Goal: Task Accomplishment & Management: Manage account settings

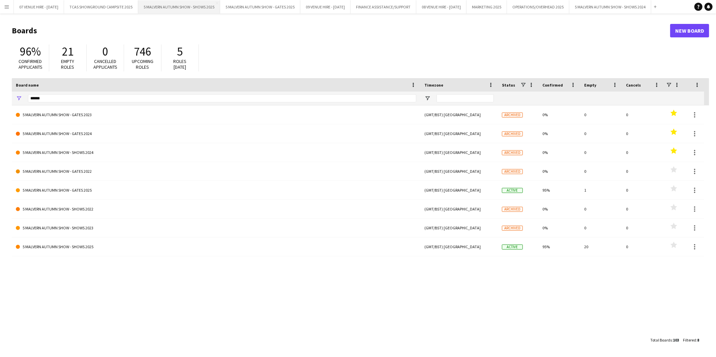
click at [174, 6] on button "5 MALVERN AUTUMN SHOW - SHOWS 2025 Close" at bounding box center [179, 6] width 82 height 13
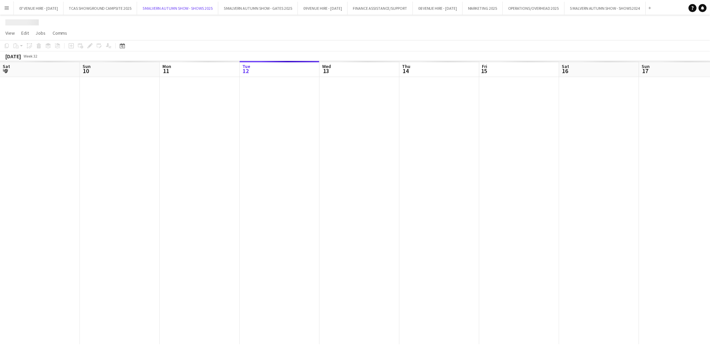
scroll to position [0, 161]
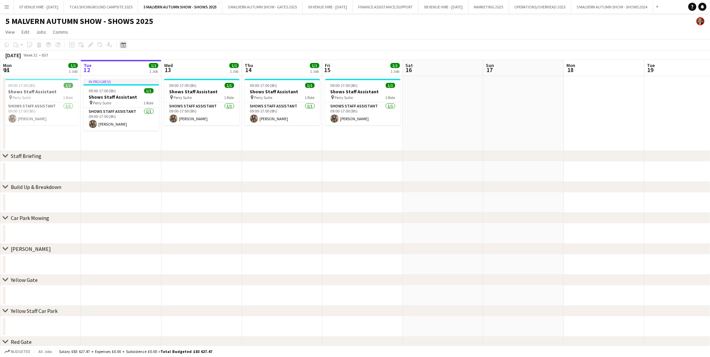
click at [125, 43] on icon at bounding box center [123, 44] width 5 height 5
click at [179, 66] on span "Next month" at bounding box center [177, 67] width 13 height 13
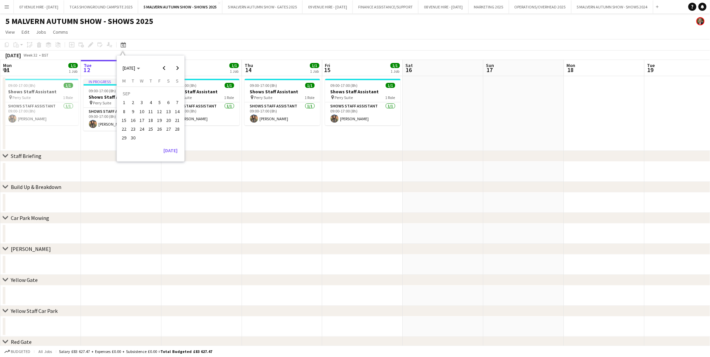
click at [130, 128] on span "23" at bounding box center [133, 129] width 8 height 8
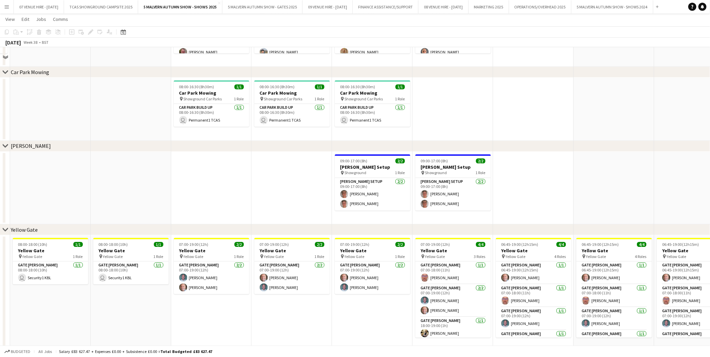
scroll to position [337, 0]
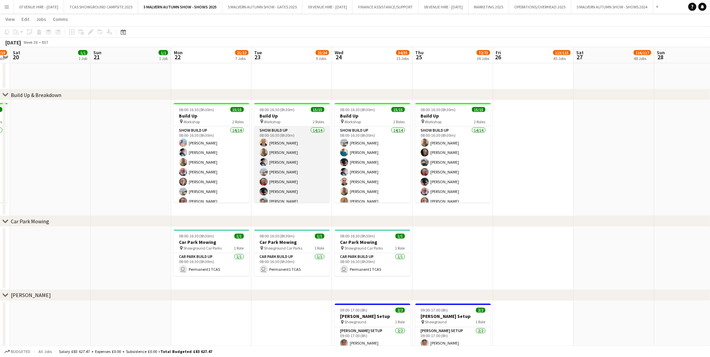
click at [283, 165] on app-card-role "Show Build Up 14/14 08:00-16:30 (8h30m) [PERSON_NAME] [PERSON_NAME] [PERSON_NAM…" at bounding box center [291, 202] width 75 height 150
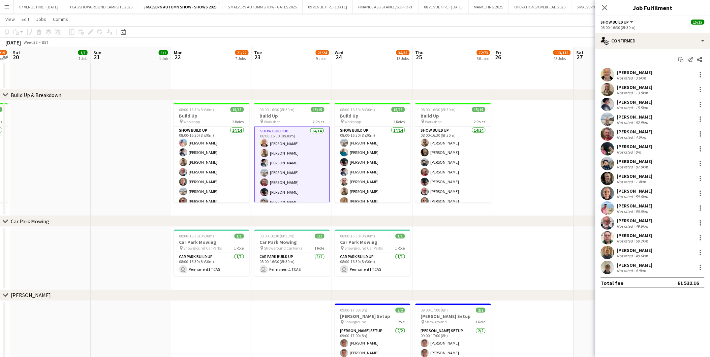
click at [287, 146] on app-card-role "Show Build Up 14/14 08:00-16:30 (8h30m) [PERSON_NAME] [PERSON_NAME] [PERSON_NAM…" at bounding box center [291, 202] width 75 height 151
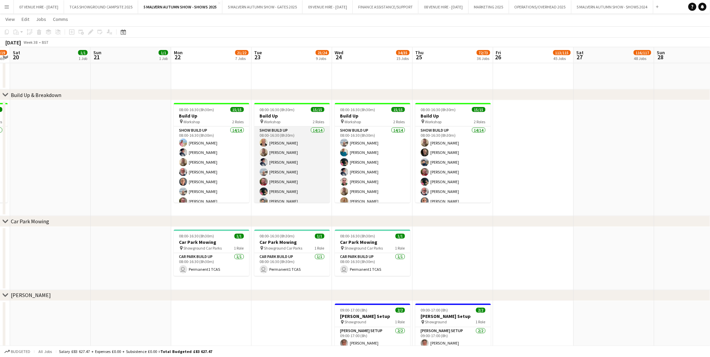
click at [287, 151] on app-card-role "Show Build Up 14/14 08:00-16:30 (8h30m) [PERSON_NAME] [PERSON_NAME] [PERSON_NAM…" at bounding box center [291, 202] width 75 height 150
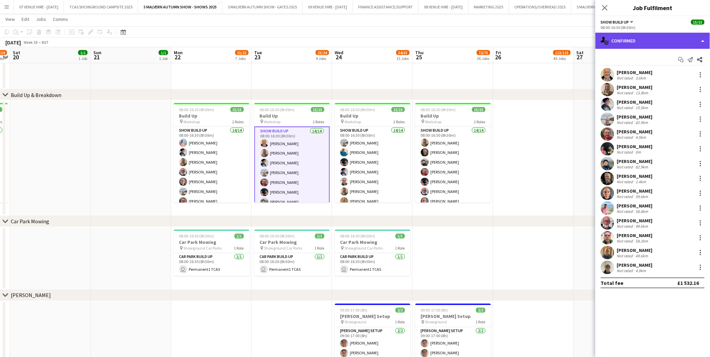
click at [476, 38] on div "single-neutral-actions-check-2 Confirmed" at bounding box center [652, 41] width 115 height 16
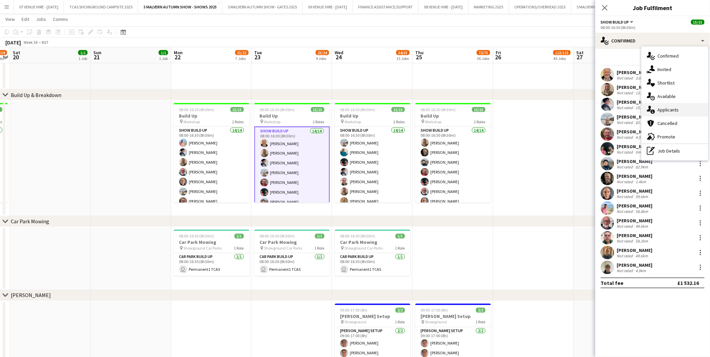
click at [476, 110] on div "single-neutral-actions-information Applicants" at bounding box center [675, 109] width 67 height 13
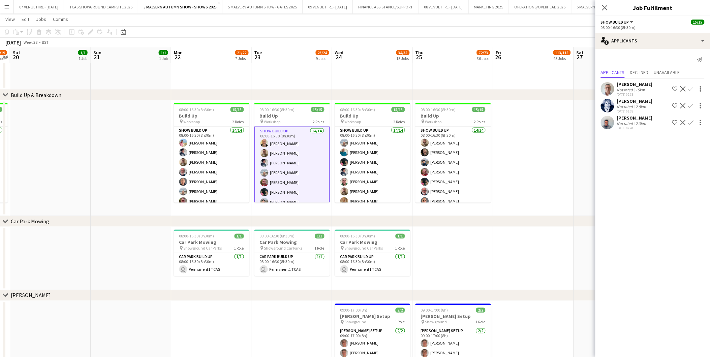
click at [476, 122] on app-icon "Decline" at bounding box center [682, 122] width 5 height 5
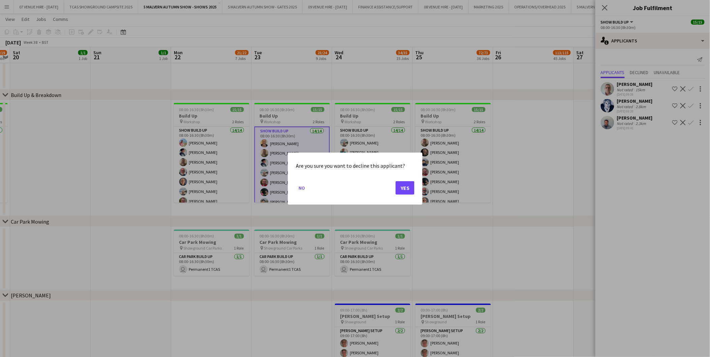
scroll to position [0, 0]
click at [401, 185] on button "Yes" at bounding box center [405, 187] width 19 height 13
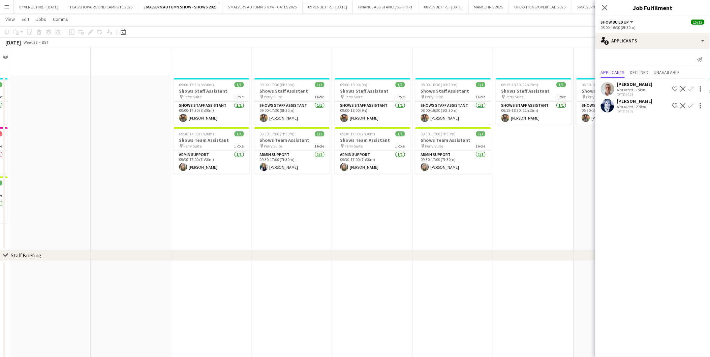
scroll to position [337, 0]
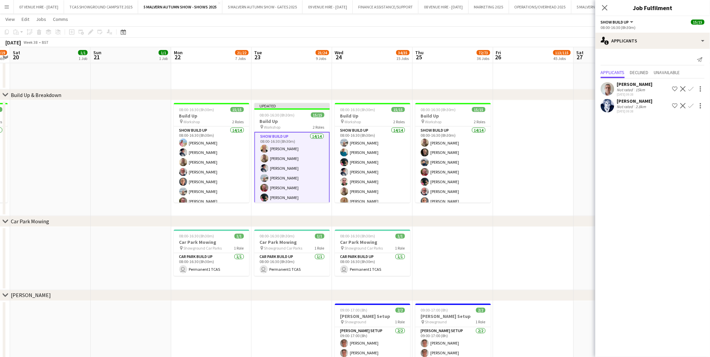
click at [476, 105] on app-icon "Decline" at bounding box center [682, 105] width 5 height 5
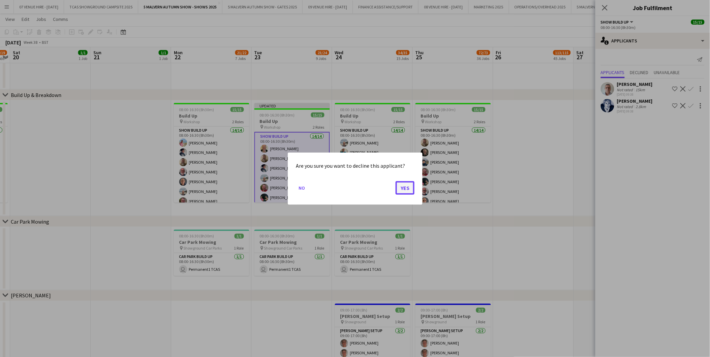
click at [405, 189] on button "Yes" at bounding box center [405, 187] width 19 height 13
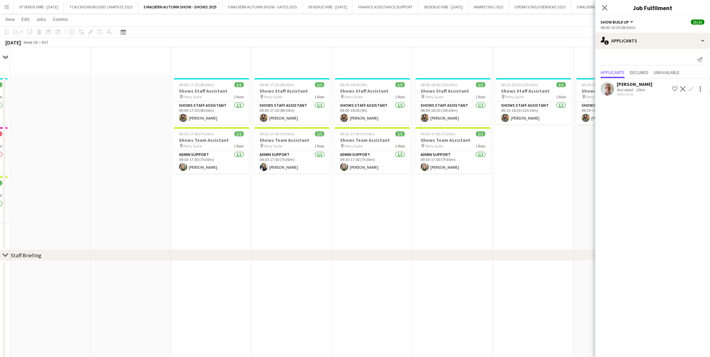
scroll to position [337, 0]
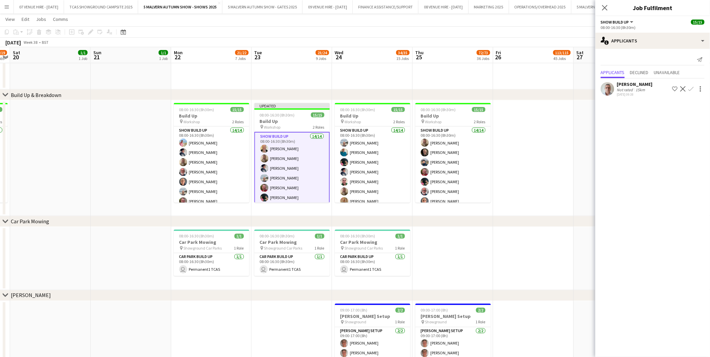
click at [476, 88] on app-icon "Decline" at bounding box center [682, 88] width 5 height 5
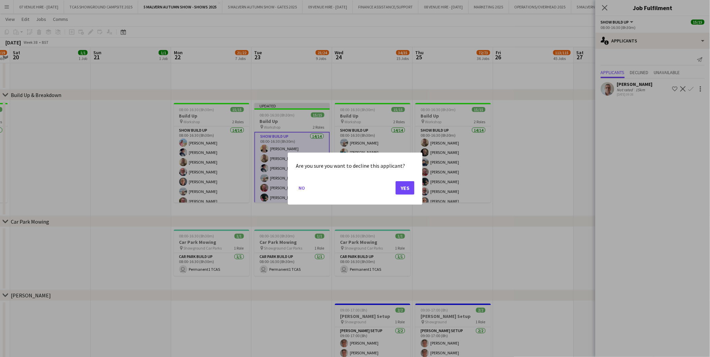
scroll to position [0, 0]
click at [403, 189] on button "Yes" at bounding box center [405, 187] width 19 height 13
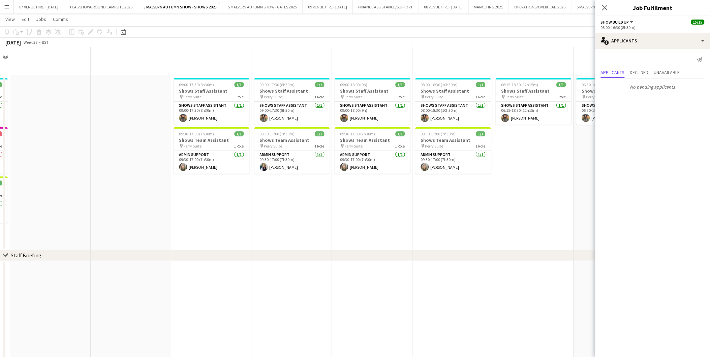
scroll to position [337, 0]
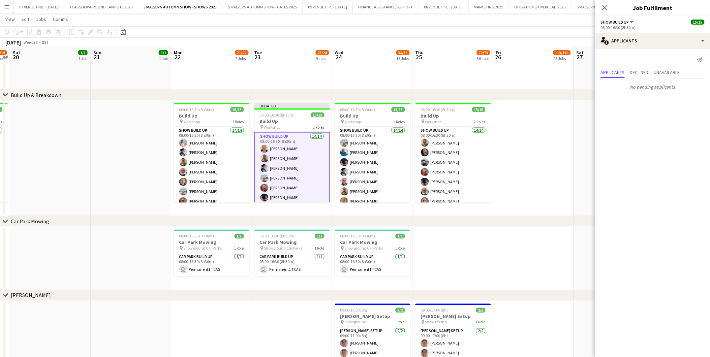
click at [476, 117] on app-date-cell at bounding box center [533, 158] width 81 height 116
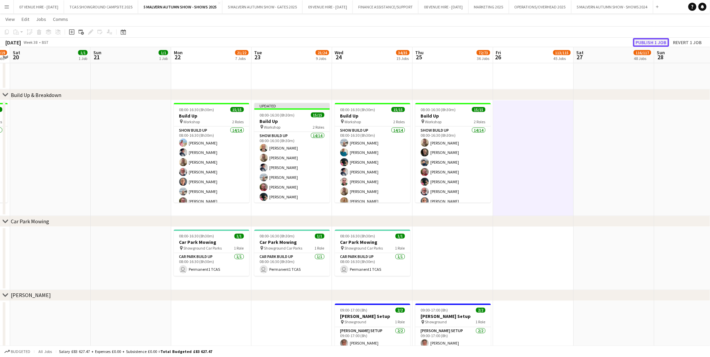
click at [476, 44] on button "Publish 1 job" at bounding box center [651, 42] width 36 height 9
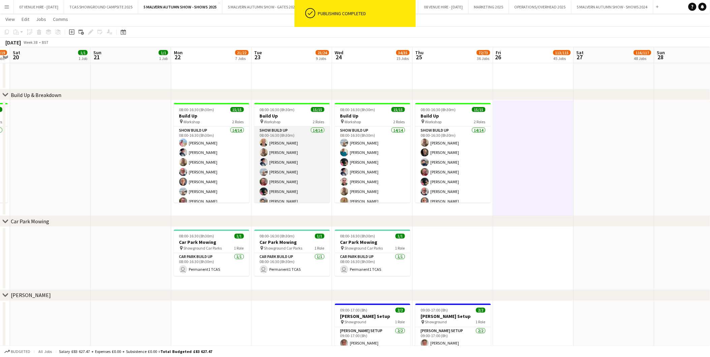
click at [278, 153] on app-card-role "Show Build Up 14/14 08:00-16:30 (8h30m) [PERSON_NAME] [PERSON_NAME] [PERSON_NAM…" at bounding box center [291, 202] width 75 height 150
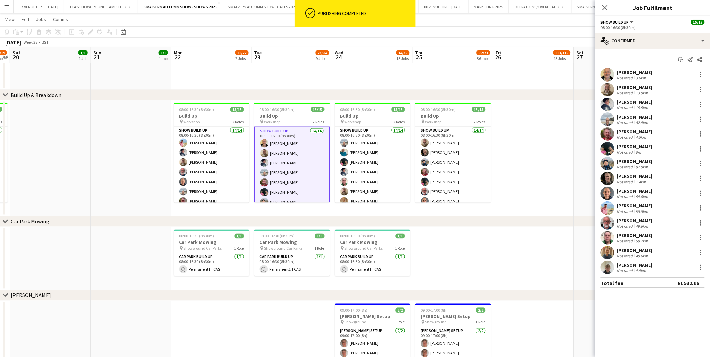
click at [476, 222] on app-user-avatar at bounding box center [607, 267] width 13 height 13
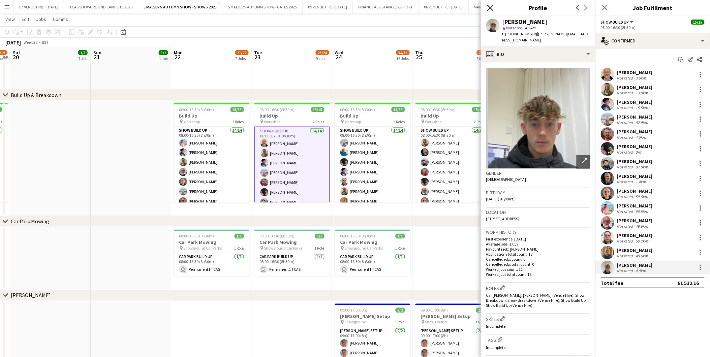
click at [476, 5] on icon at bounding box center [490, 7] width 6 height 6
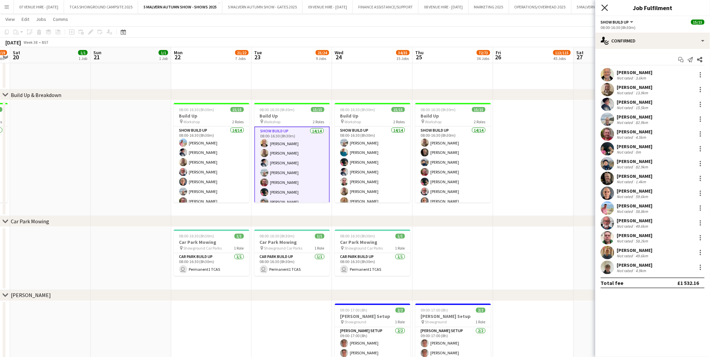
click at [476, 8] on icon "Close pop-in" at bounding box center [604, 7] width 6 height 6
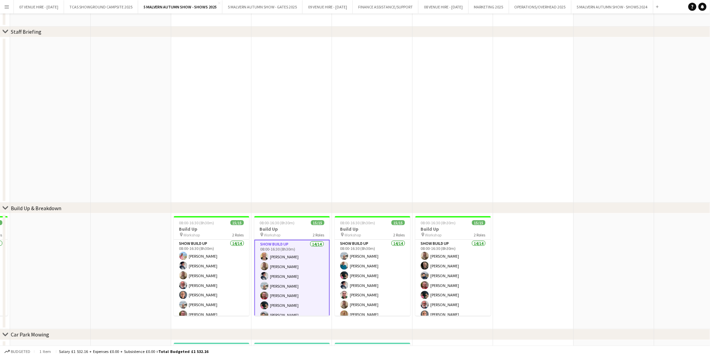
scroll to position [0, 0]
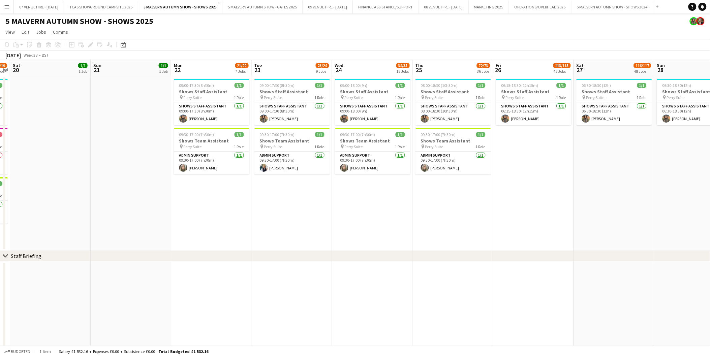
drag, startPoint x: 140, startPoint y: 85, endPoint x: 196, endPoint y: 133, distance: 73.8
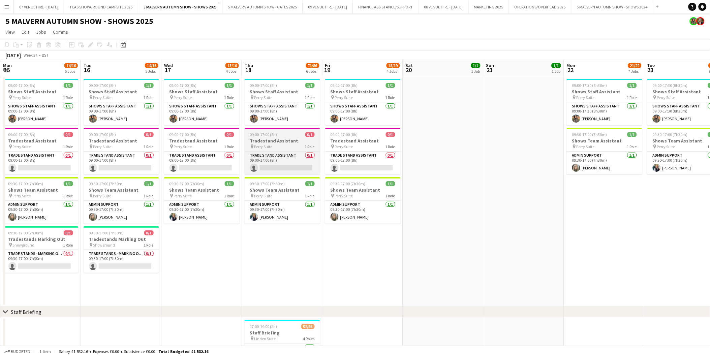
drag, startPoint x: 164, startPoint y: 134, endPoint x: 628, endPoint y: 146, distance: 464.4
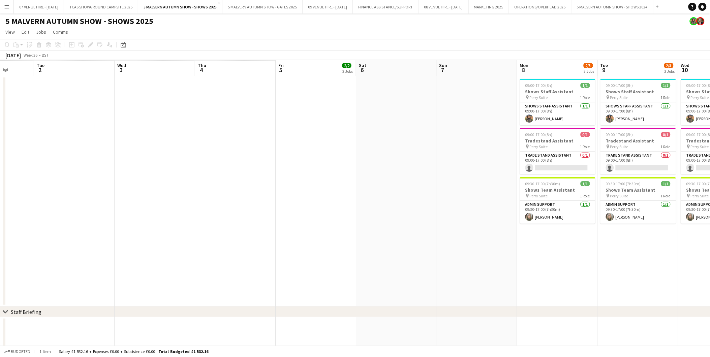
drag, startPoint x: 201, startPoint y: 137, endPoint x: 638, endPoint y: 147, distance: 436.4
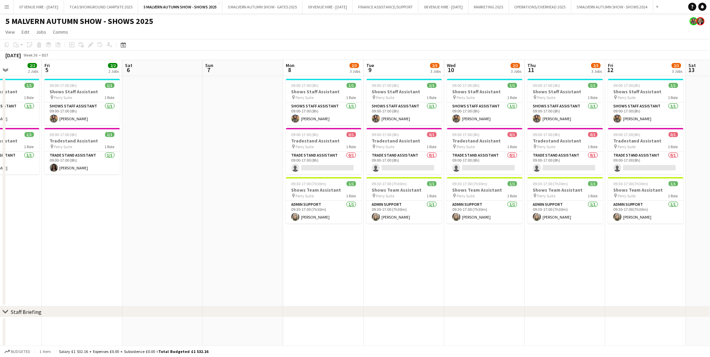
scroll to position [0, 223]
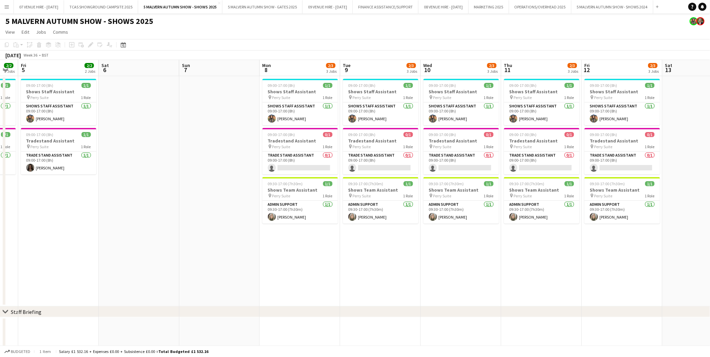
drag, startPoint x: 239, startPoint y: 148, endPoint x: 142, endPoint y: 153, distance: 96.5
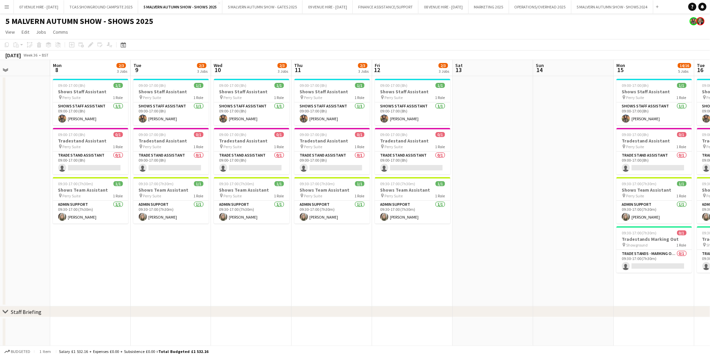
scroll to position [0, 274]
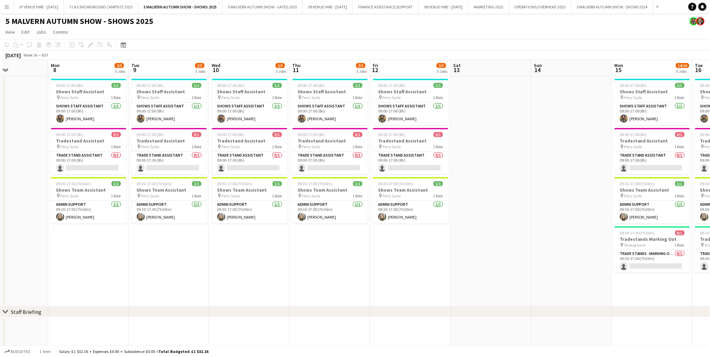
drag, startPoint x: 672, startPoint y: 136, endPoint x: 461, endPoint y: 152, distance: 212.2
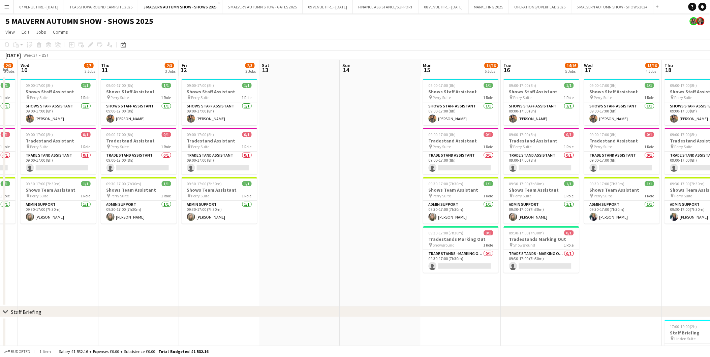
drag, startPoint x: 557, startPoint y: 149, endPoint x: 365, endPoint y: 151, distance: 191.4
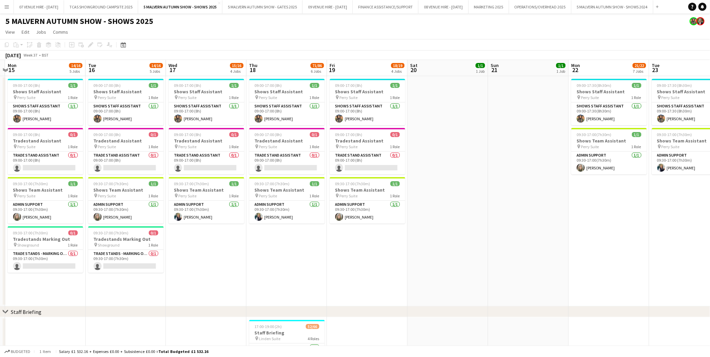
drag, startPoint x: 690, startPoint y: 147, endPoint x: 351, endPoint y: 156, distance: 339.4
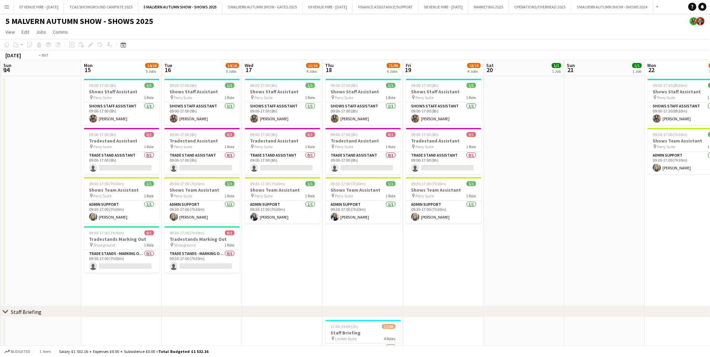
drag, startPoint x: 527, startPoint y: 150, endPoint x: 228, endPoint y: 156, distance: 299.3
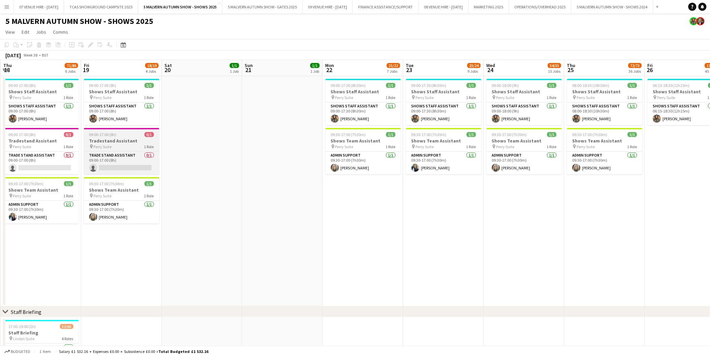
scroll to position [0, 218]
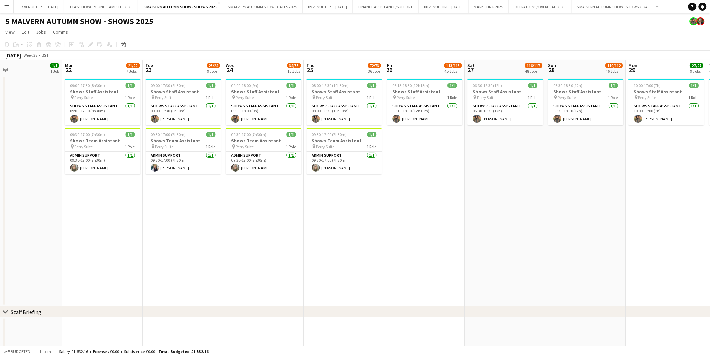
drag, startPoint x: 509, startPoint y: 135, endPoint x: 226, endPoint y: 147, distance: 282.9
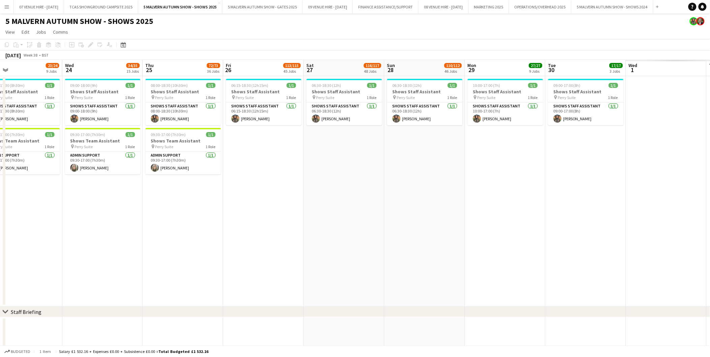
scroll to position [0, 179]
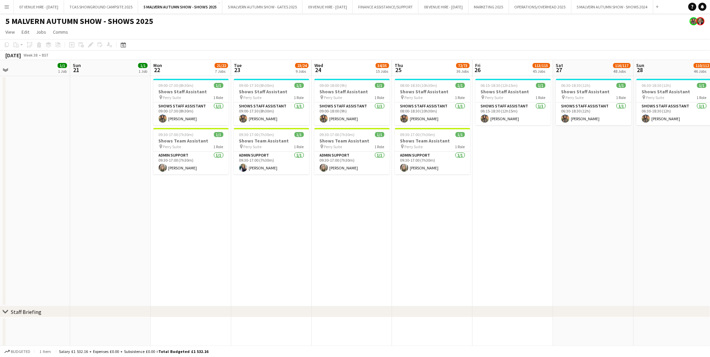
drag, startPoint x: 72, startPoint y: 96, endPoint x: 160, endPoint y: 101, distance: 88.4
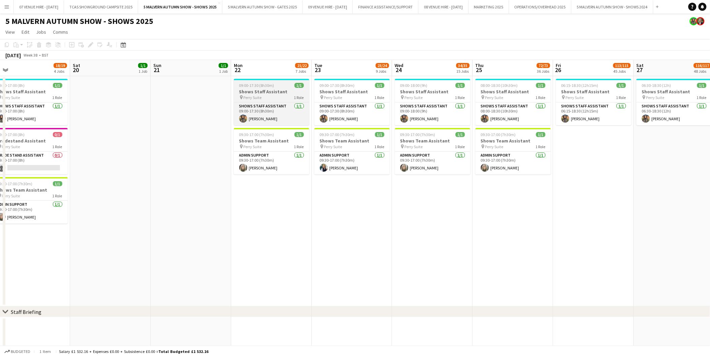
scroll to position [0, 171]
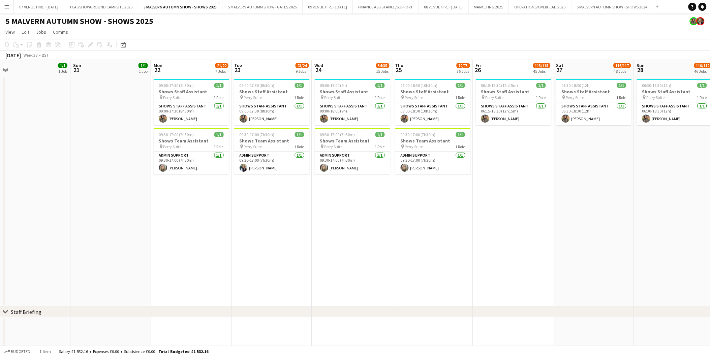
drag, startPoint x: 121, startPoint y: 159, endPoint x: 379, endPoint y: 157, distance: 257.8
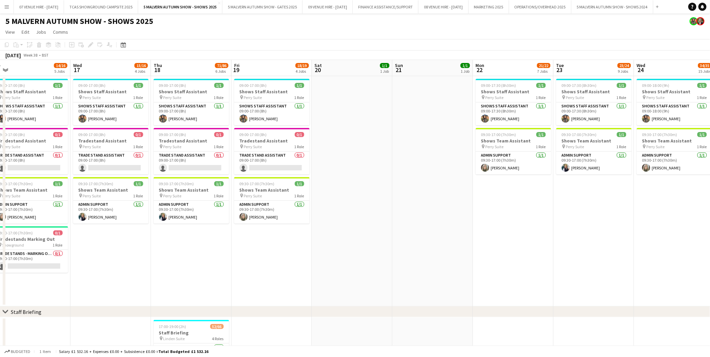
scroll to position [0, 215]
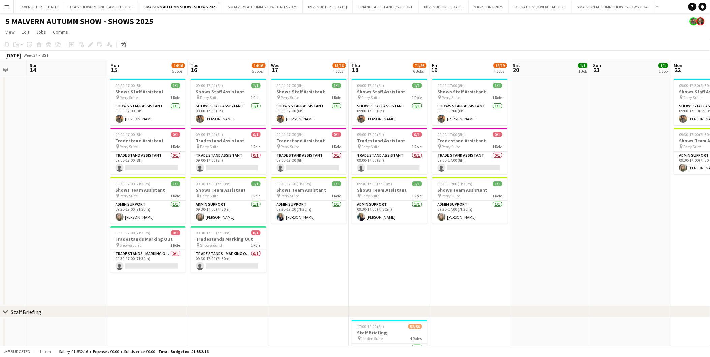
drag, startPoint x: 48, startPoint y: 142, endPoint x: 314, endPoint y: 161, distance: 266.8
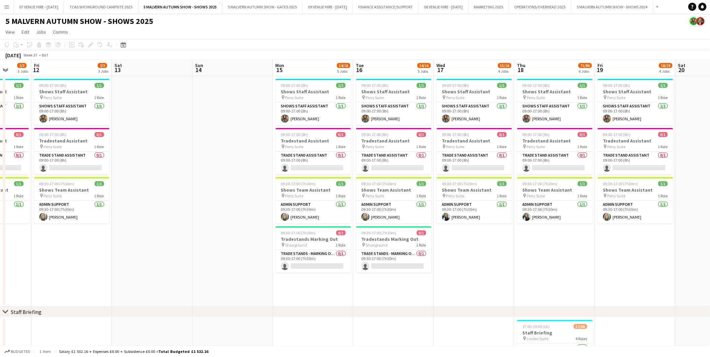
drag, startPoint x: 27, startPoint y: 157, endPoint x: 124, endPoint y: 172, distance: 98.3
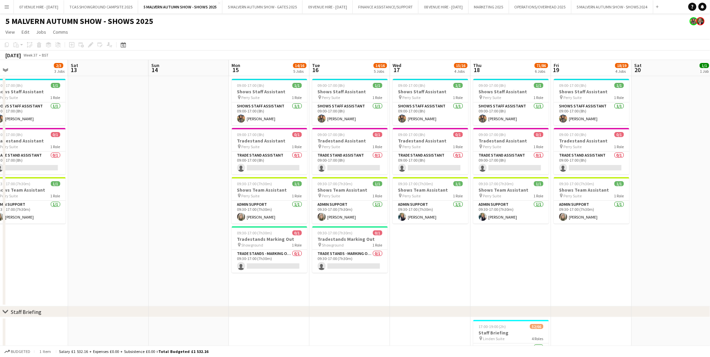
scroll to position [0, 258]
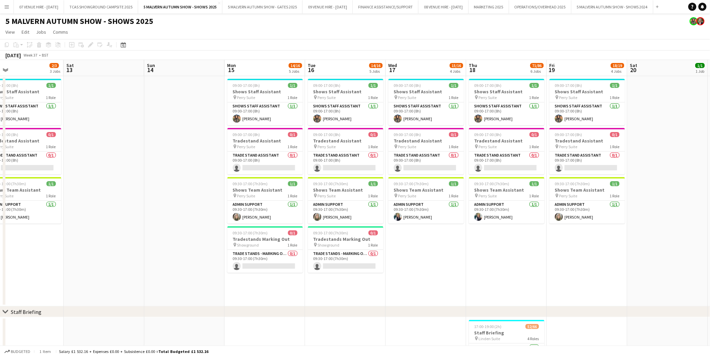
drag, startPoint x: 426, startPoint y: 193, endPoint x: 261, endPoint y: 199, distance: 165.5
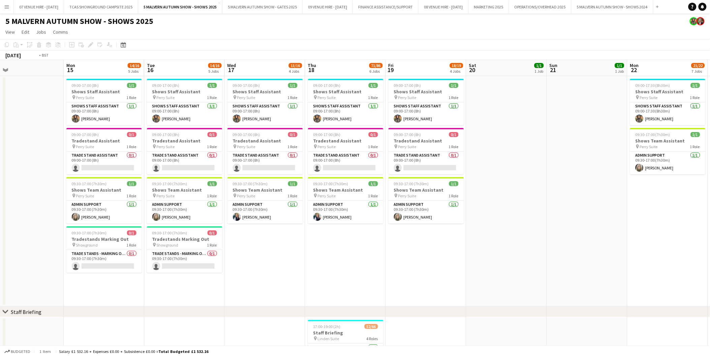
drag, startPoint x: 210, startPoint y: 167, endPoint x: 348, endPoint y: 154, distance: 138.7
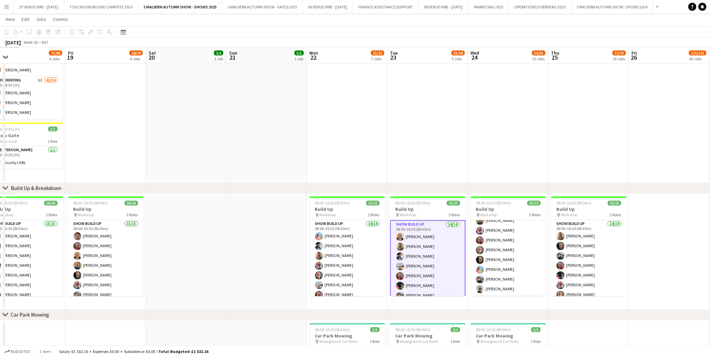
scroll to position [75, 0]
click at [423, 222] on app-card-role "Show Build Up 14/14 08:00-16:30 (8h30m) [PERSON_NAME] [PERSON_NAME] [PERSON_NAM…" at bounding box center [427, 295] width 75 height 151
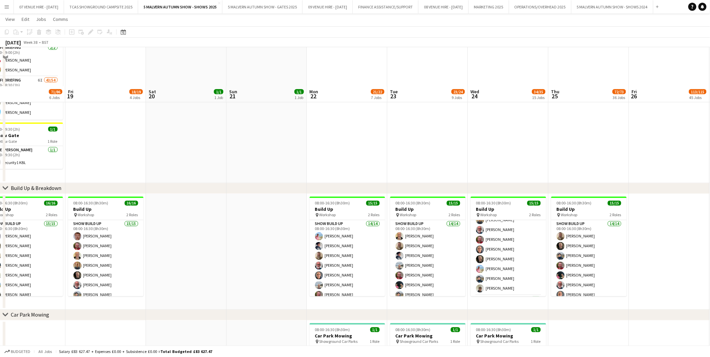
scroll to position [412, 0]
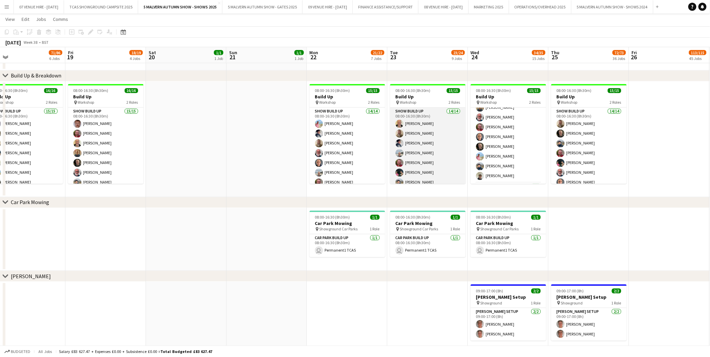
click at [409, 148] on app-card-role "Show Build Up 14/14 08:00-16:30 (8h30m) [PERSON_NAME] [PERSON_NAME] [PERSON_NAM…" at bounding box center [427, 183] width 75 height 150
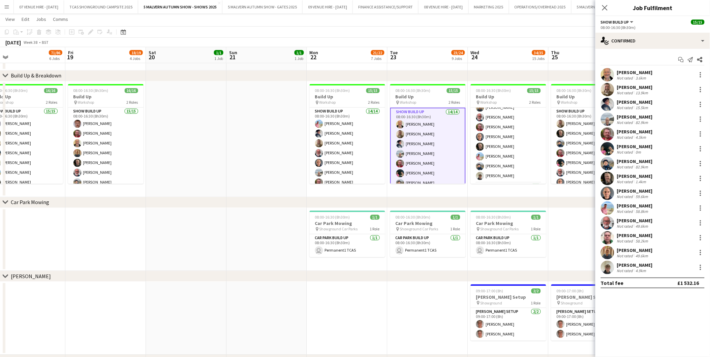
click at [476, 222] on app-user-avatar at bounding box center [607, 267] width 13 height 13
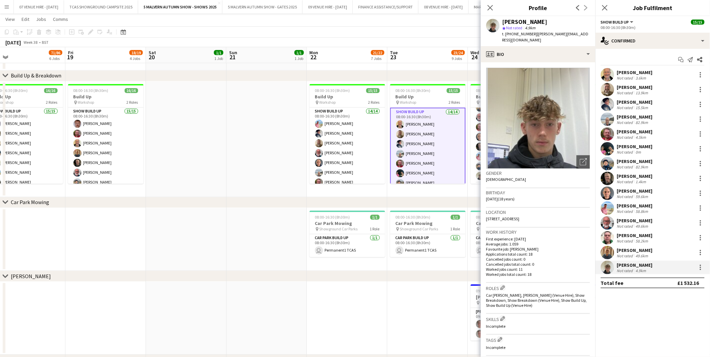
click at [265, 145] on app-date-cell at bounding box center [266, 140] width 81 height 116
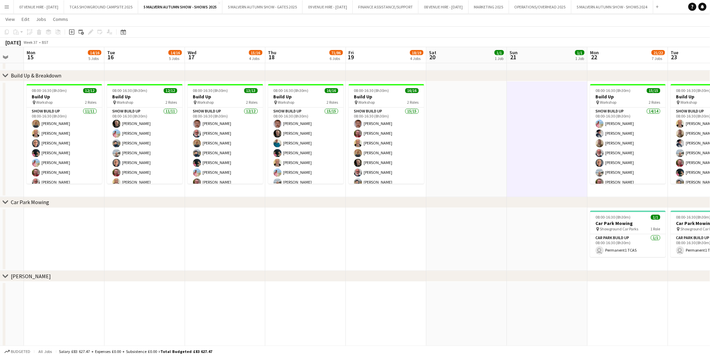
drag, startPoint x: 92, startPoint y: 101, endPoint x: 373, endPoint y: 105, distance: 280.7
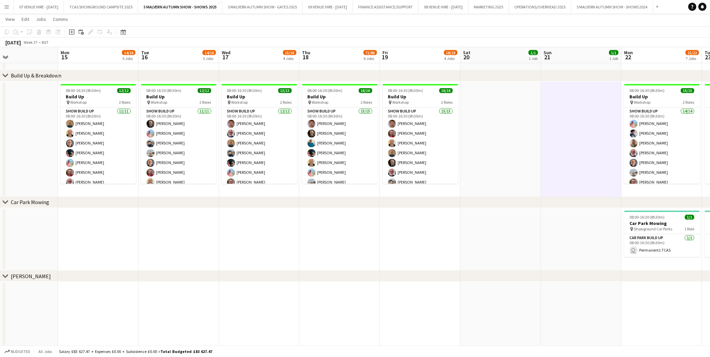
drag, startPoint x: 111, startPoint y: 113, endPoint x: 226, endPoint y: 112, distance: 114.6
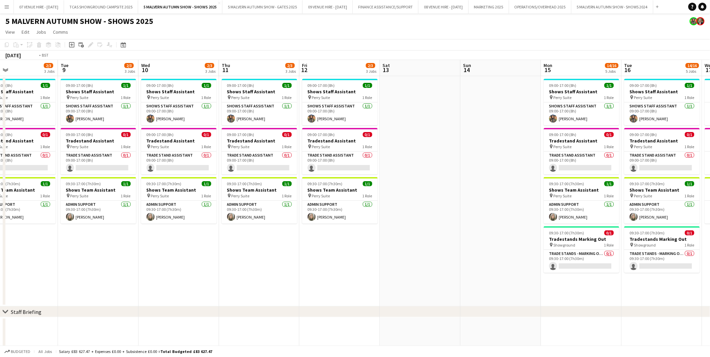
drag, startPoint x: 169, startPoint y: 148, endPoint x: 652, endPoint y: 146, distance: 482.5
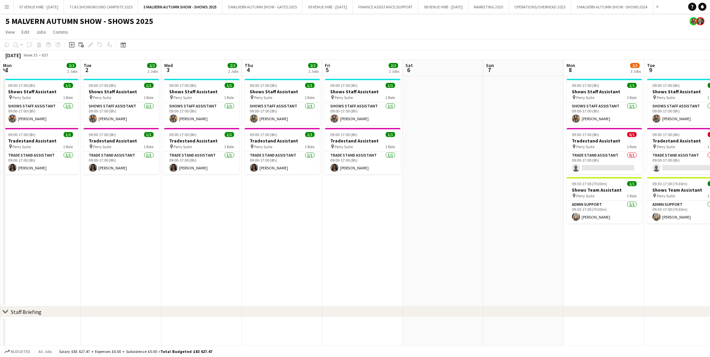
scroll to position [0, 239]
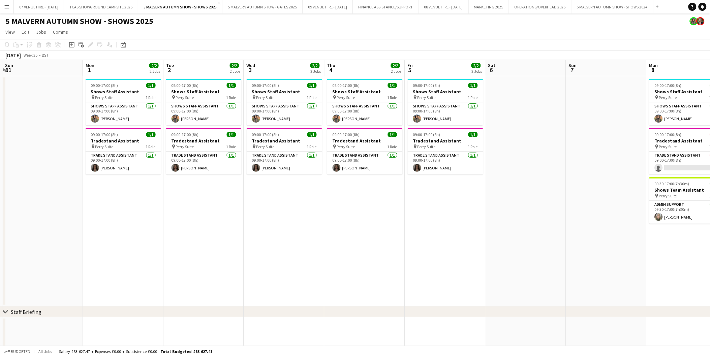
drag, startPoint x: 120, startPoint y: 147, endPoint x: 388, endPoint y: 353, distance: 338.3
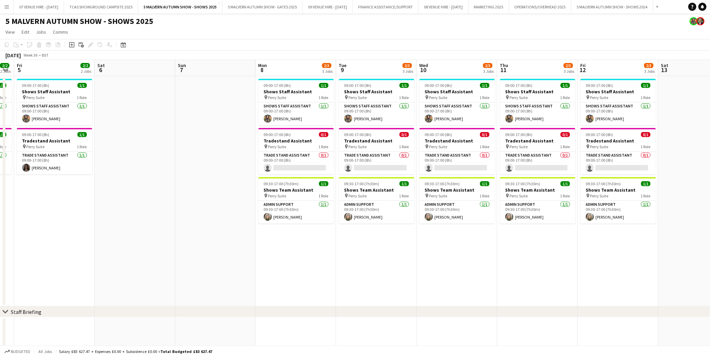
scroll to position [0, 230]
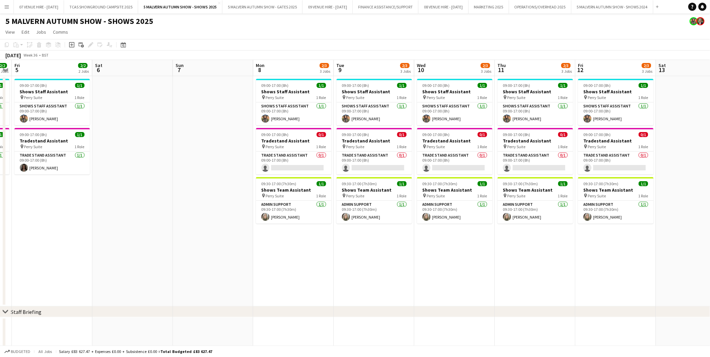
drag, startPoint x: 666, startPoint y: 92, endPoint x: 273, endPoint y: 122, distance: 394.4
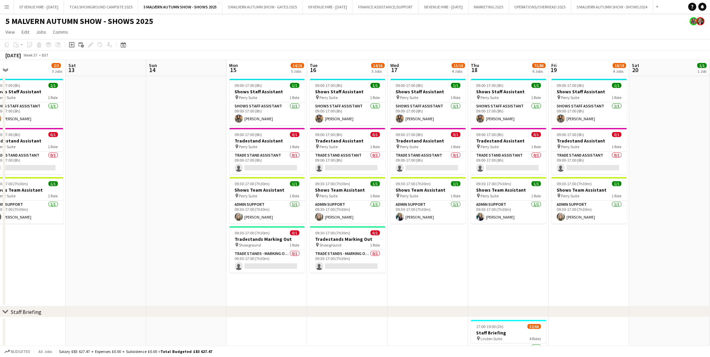
scroll to position [0, 258]
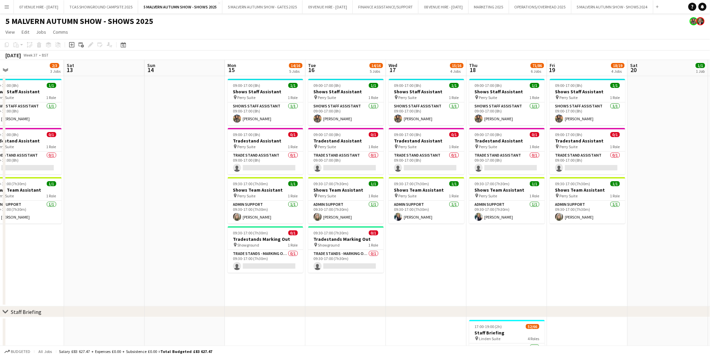
drag, startPoint x: 601, startPoint y: 90, endPoint x: 9, endPoint y: 135, distance: 593.7
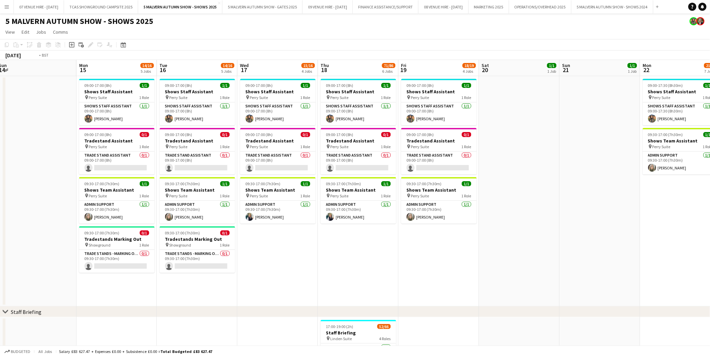
drag, startPoint x: 593, startPoint y: 143, endPoint x: 330, endPoint y: 148, distance: 263.5
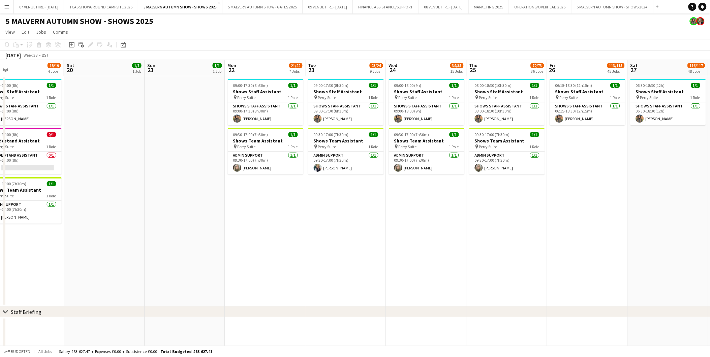
scroll to position [0, 264]
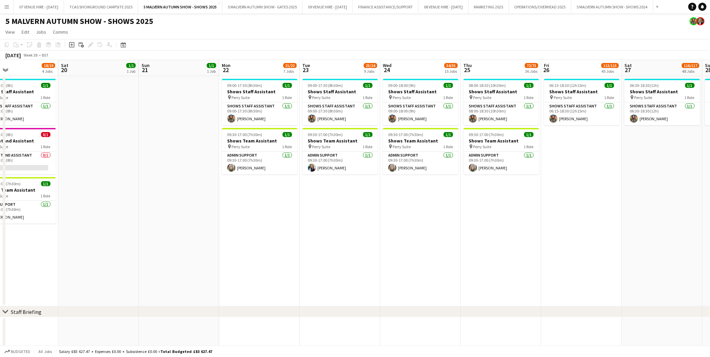
drag, startPoint x: 588, startPoint y: 141, endPoint x: 281, endPoint y: 147, distance: 306.3
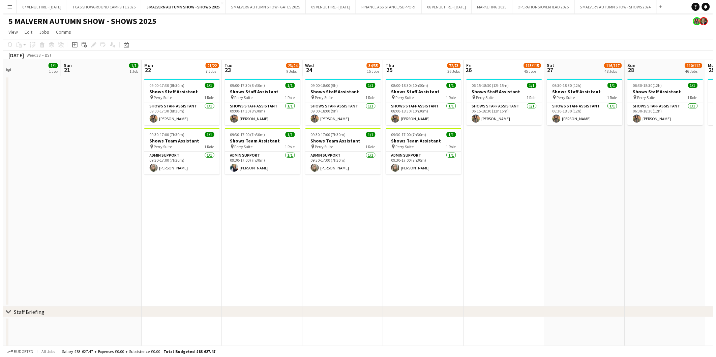
scroll to position [0, 264]
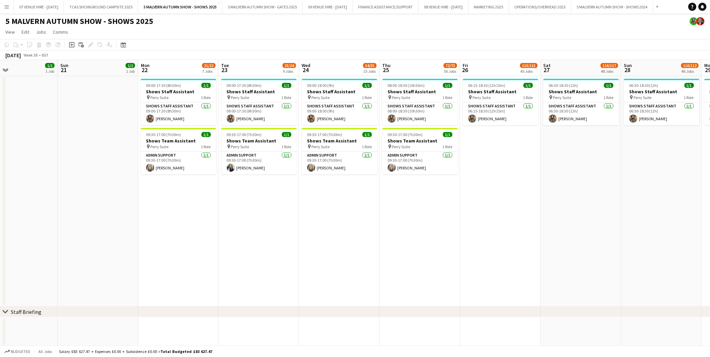
drag, startPoint x: 550, startPoint y: 153, endPoint x: 469, endPoint y: 153, distance: 80.9
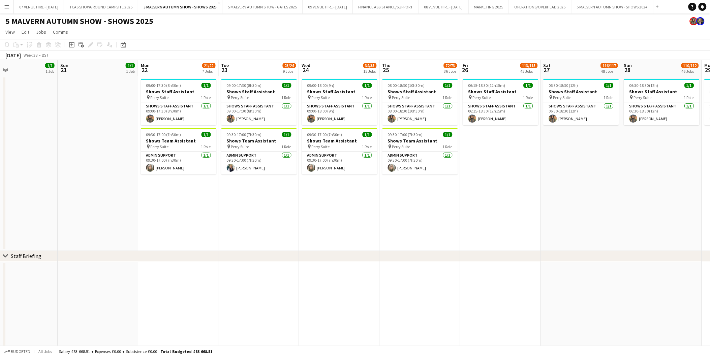
click at [3, 4] on button "Menu" at bounding box center [6, 6] width 13 height 13
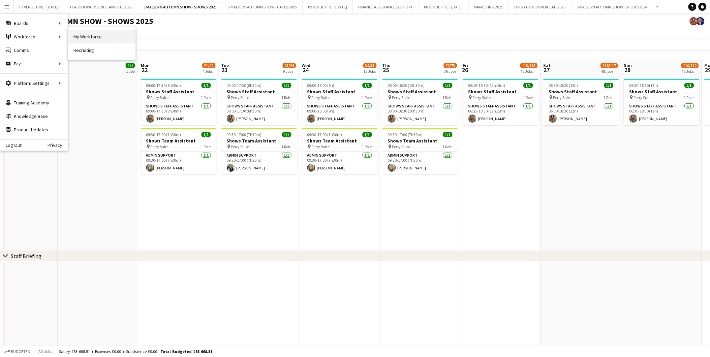
click at [89, 35] on link "My Workforce" at bounding box center [101, 36] width 67 height 13
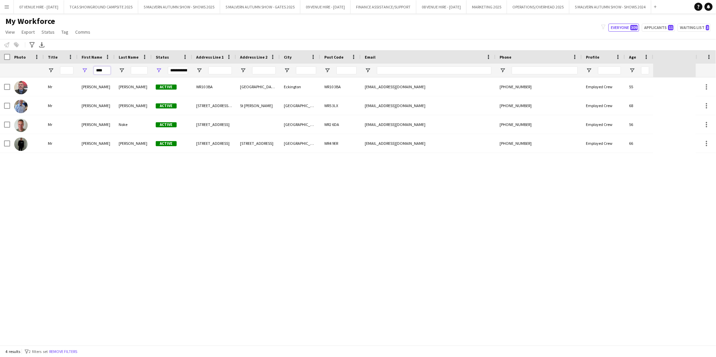
drag, startPoint x: 105, startPoint y: 69, endPoint x: 45, endPoint y: 39, distance: 66.8
click at [46, 67] on div "**********" at bounding box center [326, 70] width 653 height 13
type input "****"
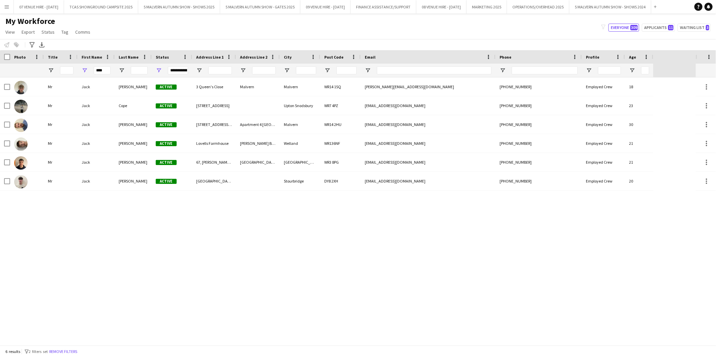
click at [91, 222] on div "Mr [PERSON_NAME] Active [STREET_ADDRESS] [PERSON_NAME][EMAIL_ADDRESS][DOMAIN_NA…" at bounding box center [347, 211] width 695 height 268
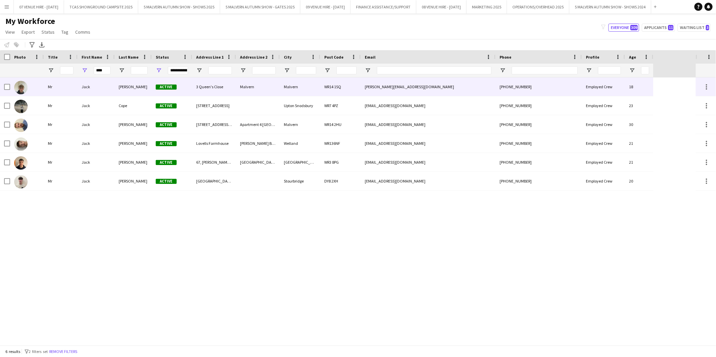
click at [23, 85] on img at bounding box center [20, 87] width 13 height 13
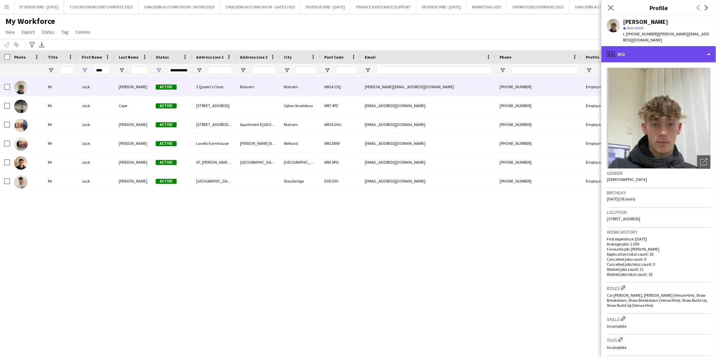
click at [476, 48] on div "profile Bio" at bounding box center [658, 54] width 115 height 16
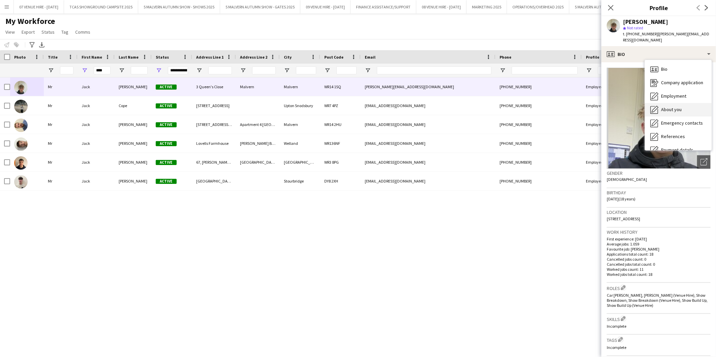
click at [476, 106] on span "About you" at bounding box center [671, 109] width 21 height 6
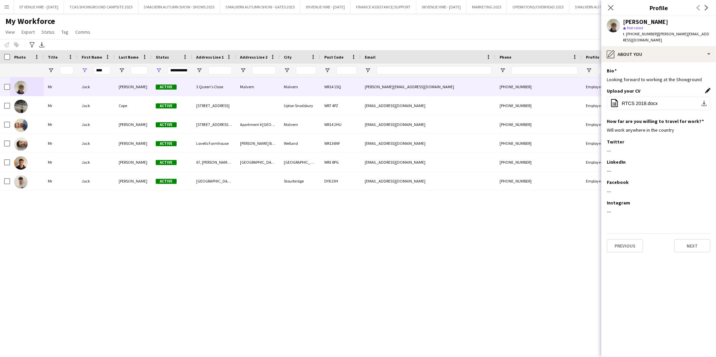
click at [476, 88] on app-icon "Edit this field" at bounding box center [707, 90] width 5 height 5
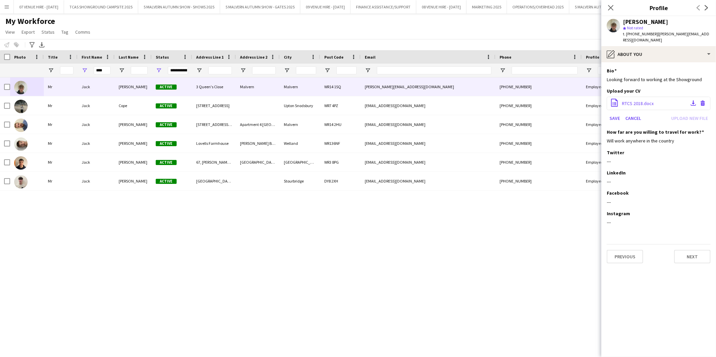
click at [476, 101] on div "office-file-sheet RTCS 2018.docx Download file Delete file" at bounding box center [658, 103] width 104 height 13
click at [476, 100] on span "RTCS 2018.docx" at bounding box center [638, 103] width 32 height 6
drag, startPoint x: 639, startPoint y: 96, endPoint x: 693, endPoint y: 96, distance: 53.6
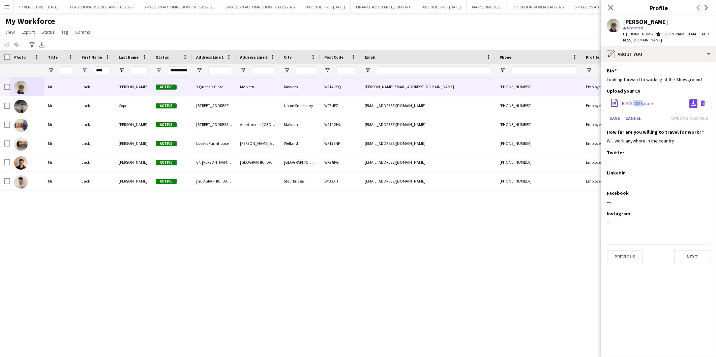
click at [476, 100] on app-icon "Download file" at bounding box center [692, 103] width 5 height 6
click at [476, 222] on div "Mr [PERSON_NAME] Active [STREET_ADDRESS] [PERSON_NAME][EMAIL_ADDRESS][DOMAIN_NA…" at bounding box center [347, 211] width 695 height 268
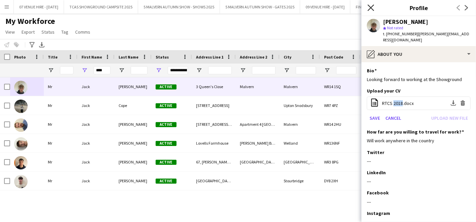
click at [372, 7] on icon at bounding box center [371, 7] width 6 height 6
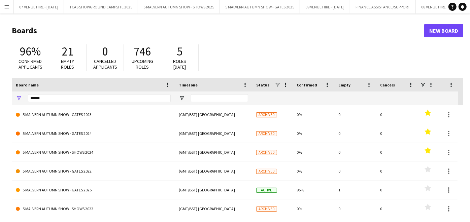
click at [178, 59] on span "Roles [DATE]" at bounding box center [180, 64] width 13 height 12
click at [182, 64] on span "Roles [DATE]" at bounding box center [180, 64] width 13 height 12
click at [182, 64] on span "Roles today" at bounding box center [180, 64] width 13 height 12
click at [182, 64] on span "Roles [DATE]" at bounding box center [180, 64] width 13 height 12
click at [5, 8] on app-icon "Menu" at bounding box center [6, 6] width 5 height 5
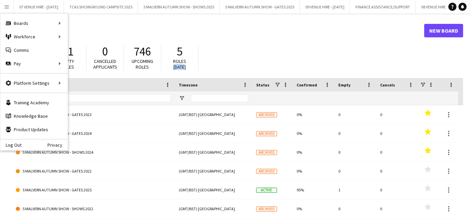
click at [149, 94] on div "******" at bounding box center [99, 98] width 143 height 13
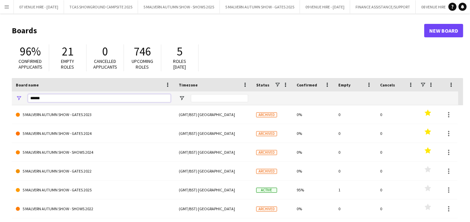
drag, startPoint x: 113, startPoint y: 96, endPoint x: -104, endPoint y: 10, distance: 232.9
click at [0, 10] on html "Menu Boards Boards Boards All jobs Status Workforce Workforce My Workforce Recr…" at bounding box center [235, 128] width 470 height 257
type input "******"
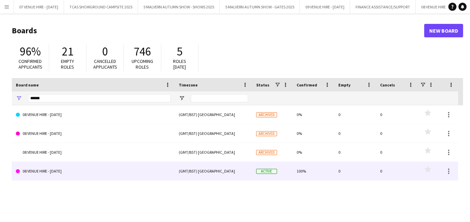
click at [43, 174] on link "08 VENUE HIRE - [DATE]" at bounding box center [93, 171] width 155 height 19
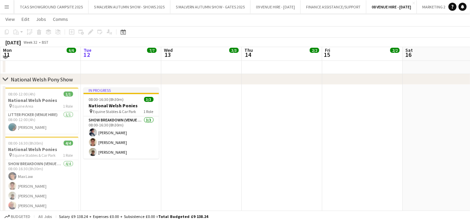
scroll to position [112, 0]
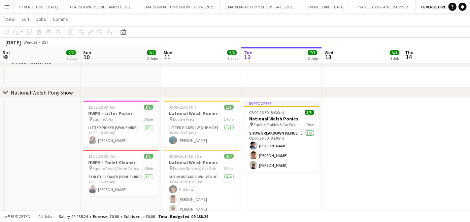
scroll to position [0, 161]
